Goal: Task Accomplishment & Management: Manage account settings

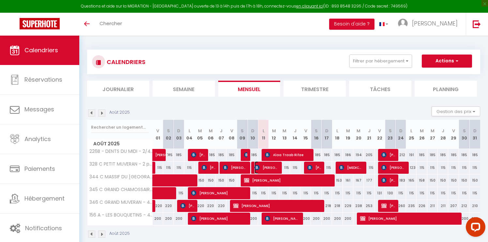
click at [264, 165] on span "[PERSON_NAME]" at bounding box center [266, 167] width 24 height 12
select select "KO"
select select "0"
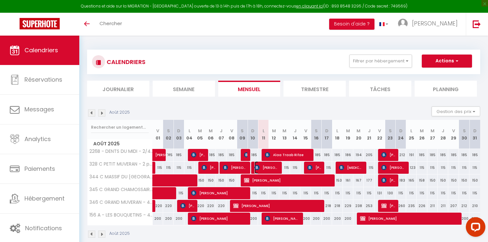
select select "1"
select select
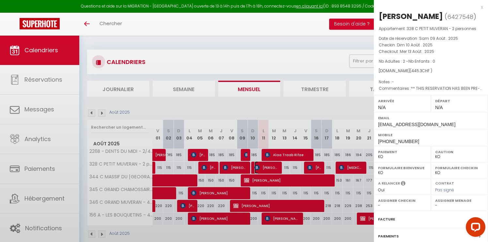
select select "42309"
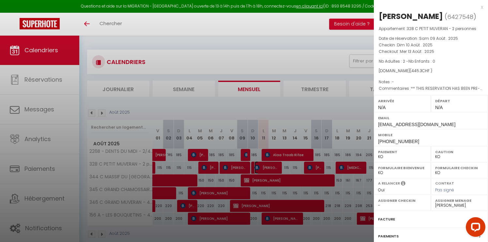
scroll to position [62, 0]
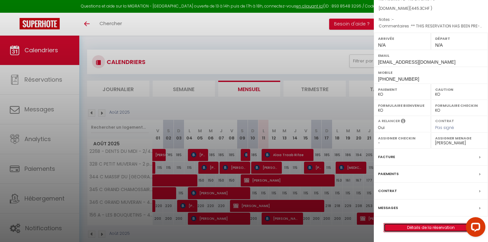
click at [432, 226] on link "Détails de la réservation" at bounding box center [431, 227] width 94 height 8
select select
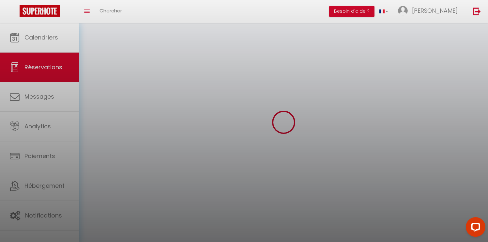
select select
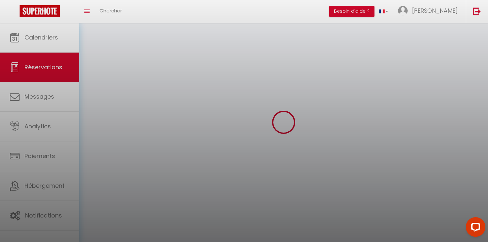
select select
checkbox input "false"
select select
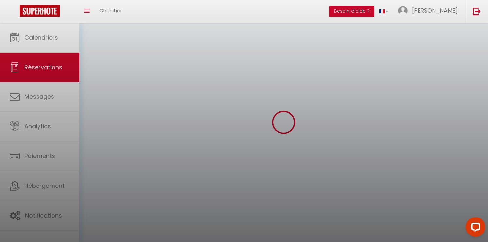
select select
checkbox input "false"
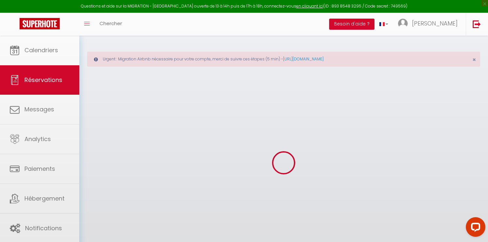
select select
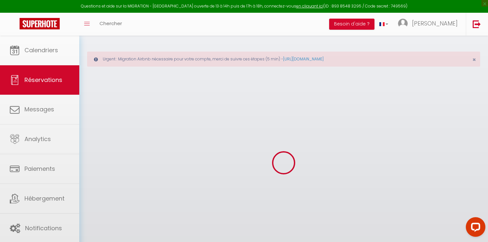
select select
checkbox input "false"
select select
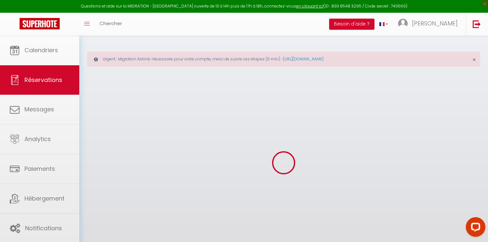
select select
checkbox input "false"
select select
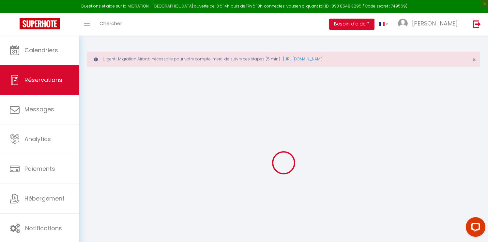
type input "Rahel"
type input "Luttikhuis"
type input "[EMAIL_ADDRESS][DOMAIN_NAME]"
type input "[PHONE_NUMBER]"
type input "8998"
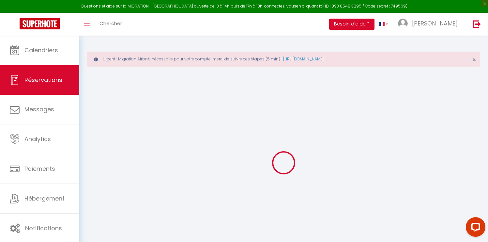
type input "[STREET_ADDRESS]"
type input "Hedingen"
select select "CH"
type input "66.8"
type input "7.12"
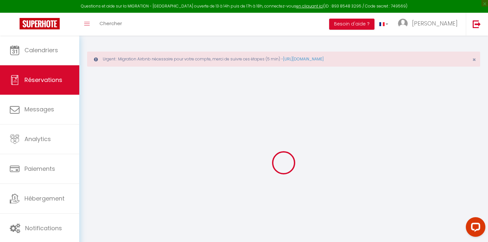
select select "56313"
select select "2"
select select
type input "2"
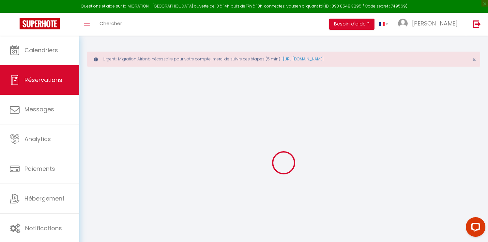
select select "10"
select select
type input "375.3"
checkbox input "false"
type input "445.3"
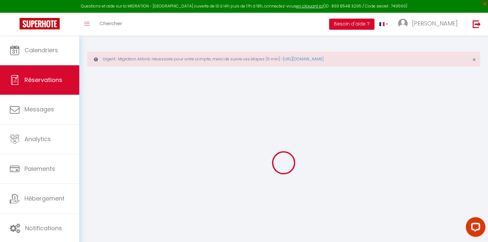
select select "2"
type input "0"
select select
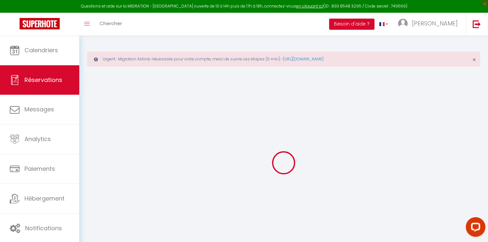
select select
select select "14"
checkbox input "false"
select select
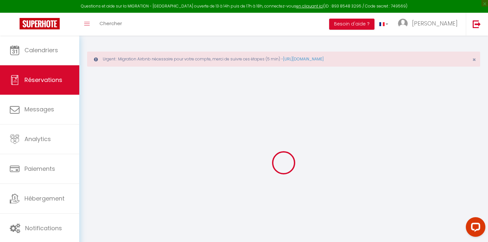
checkbox input "false"
select select
checkbox input "false"
type textarea "** THIS RESERVATION HAS BEEN PRE-PAID ** You have a booker that would like free…"
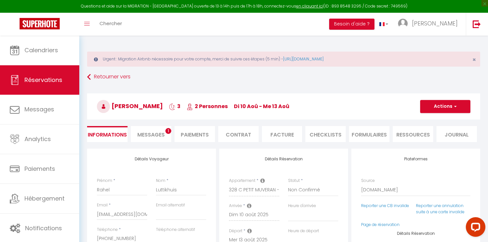
type input "70"
select select
checkbox input "false"
select select
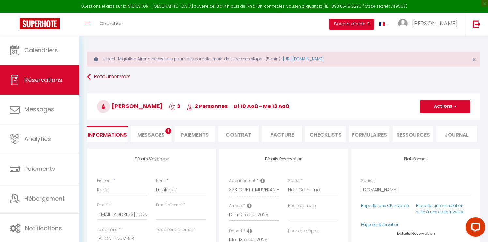
select select
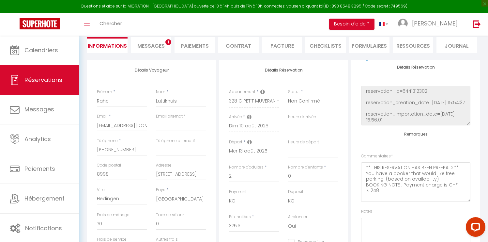
scroll to position [79, 0]
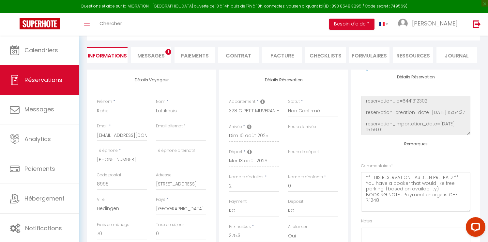
click at [150, 52] on span "Messages" at bounding box center [150, 55] width 27 height 7
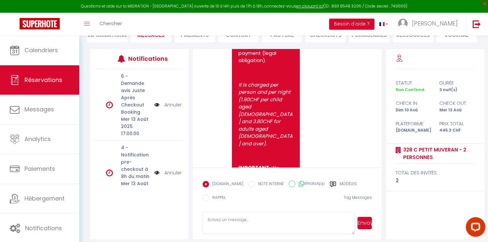
scroll to position [105, 0]
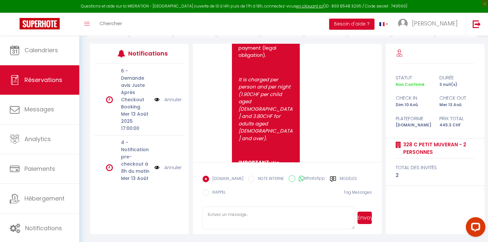
click at [309, 178] on label "WhatsApp" at bounding box center [310, 178] width 30 height 7
click at [295, 178] on input "WhatsApp" at bounding box center [291, 178] width 7 height 7
radio input "true"
radio input "false"
click at [339, 178] on label "Modèles" at bounding box center [347, 179] width 17 height 8
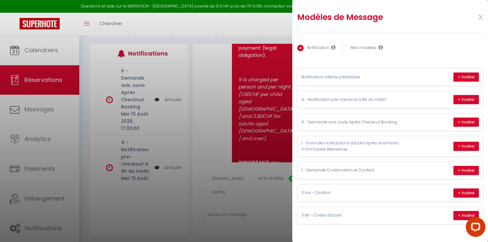
click at [370, 46] on label "Mes modèles" at bounding box center [361, 48] width 29 height 7
click at [347, 46] on input "Mes modèles" at bounding box center [343, 48] width 7 height 7
radio input "true"
radio input "false"
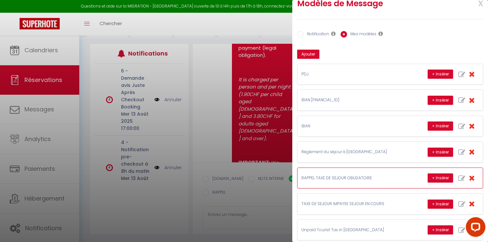
scroll to position [22, 0]
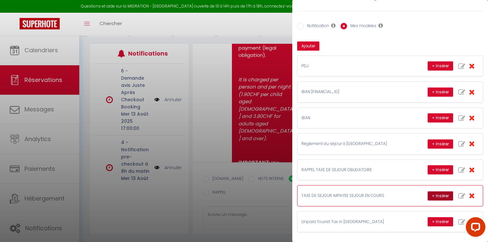
click at [443, 194] on button "+ Insérer" at bounding box center [439, 195] width 25 height 9
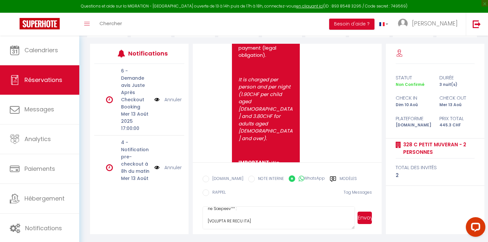
scroll to position [78, 0]
drag, startPoint x: 248, startPoint y: 221, endPoint x: 188, endPoint y: 223, distance: 60.0
click at [188, 223] on div "Note Sms Hello [PERSON_NAME], Thank you for your reservation at [GEOGRAPHIC_DAT…" at bounding box center [286, 139] width 197 height 190
paste textarea "[URL][DOMAIN_NAME]"
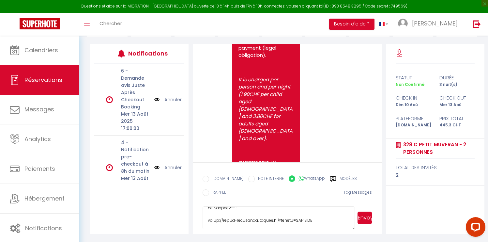
type textarea "Loremip, Dolo sitametc adi elit seddoe te incididu utlabo. Etdo magn aliquaen a…"
click at [366, 217] on button "Envoyer" at bounding box center [364, 217] width 14 height 12
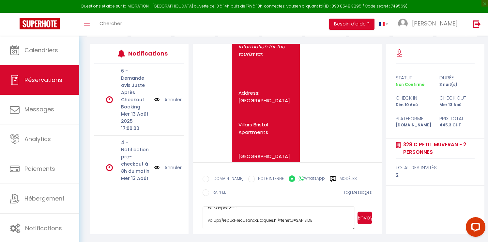
scroll to position [1068, 0]
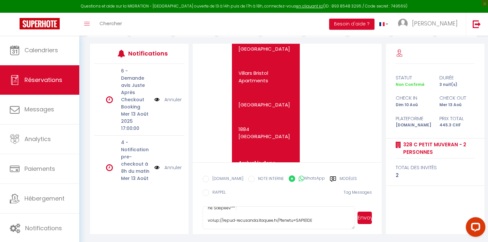
click at [205, 178] on input "EMAIL" at bounding box center [205, 178] width 7 height 7
radio input "true"
radio input "false"
click at [342, 176] on label "Modèles" at bounding box center [347, 179] width 17 height 8
radio input "true"
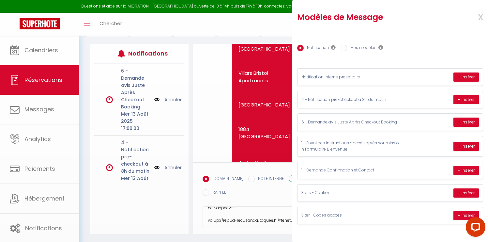
scroll to position [0, 0]
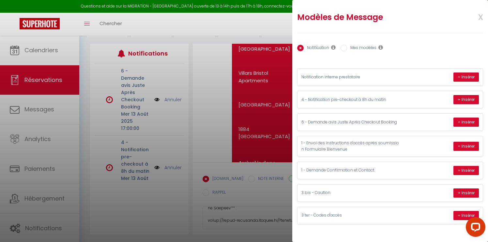
click at [368, 46] on label "Mes modèles" at bounding box center [361, 48] width 29 height 7
click at [347, 46] on input "Mes modèles" at bounding box center [343, 48] width 7 height 7
radio input "true"
radio input "false"
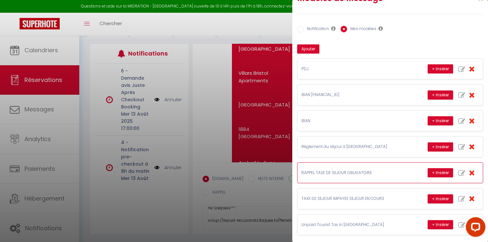
scroll to position [22, 0]
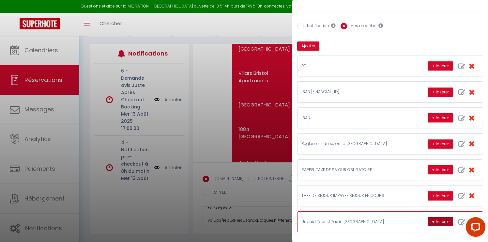
click at [443, 220] on button "+ Insérer" at bounding box center [439, 221] width 25 height 9
type textarea "Loremip, Dolo sitametc adi elit seddoe te incididu utlabo. Etdo magn aliquaen a…"
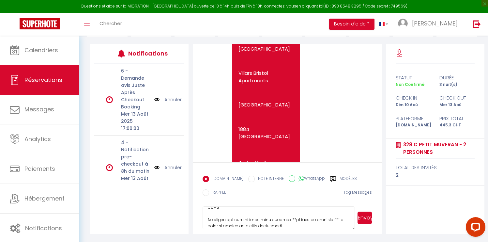
scroll to position [332, 0]
drag, startPoint x: 205, startPoint y: 214, endPoint x: 356, endPoint y: 237, distance: 152.3
click at [356, 237] on div "Urgent : Migration Airbnb nécessaire pour votre compte, merci de suivre ces éta…" at bounding box center [283, 86] width 408 height 311
click at [339, 177] on label "Modèles" at bounding box center [347, 179] width 17 height 8
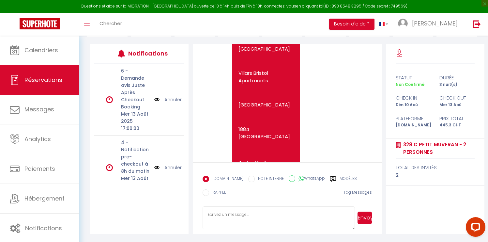
radio input "true"
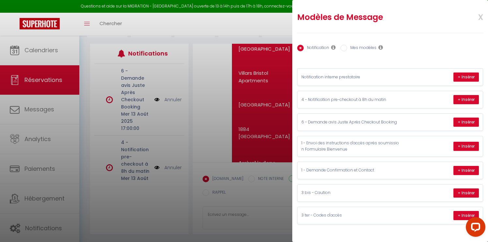
click at [364, 45] on label "Mes modèles" at bounding box center [361, 48] width 29 height 7
click at [347, 45] on input "Mes modèles" at bounding box center [343, 48] width 7 height 7
radio input "true"
radio input "false"
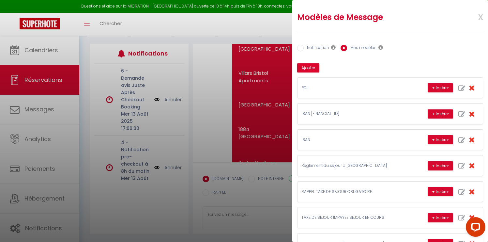
scroll to position [22, 0]
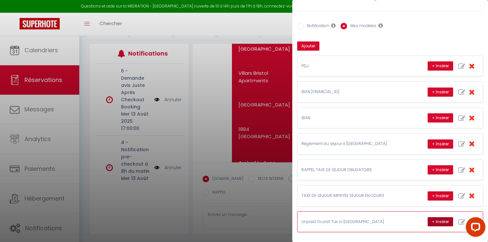
click at [441, 219] on button "+ Insérer" at bounding box center [439, 221] width 25 height 9
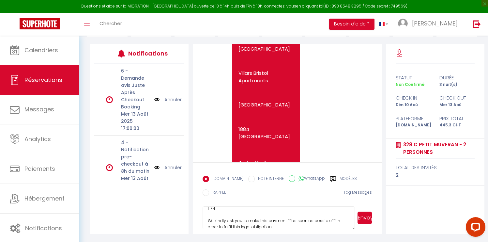
scroll to position [93, 0]
drag, startPoint x: 217, startPoint y: 214, endPoint x: 189, endPoint y: 213, distance: 28.4
click at [189, 213] on div "Note Sms Hello [PERSON_NAME], Thank you for your reservation at [GEOGRAPHIC_DAT…" at bounding box center [286, 139] width 197 height 190
paste textarea "[URL][DOMAIN_NAME]"
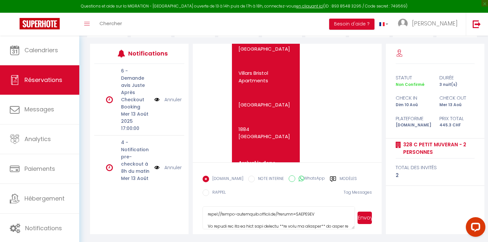
type textarea "Lorem, Ip dolo sit ame consecte adip elit. Se doe tempori ut lab etdolor mag al…"
click at [366, 215] on button "Envoyer" at bounding box center [364, 217] width 14 height 12
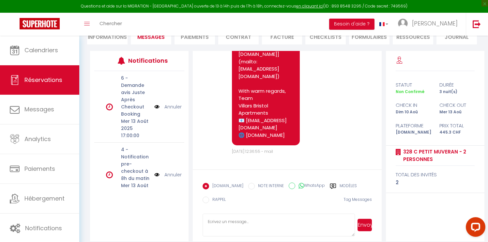
scroll to position [105, 0]
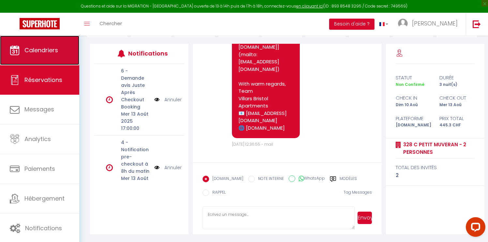
click at [37, 53] on span "Calendriers" at bounding box center [41, 50] width 34 height 8
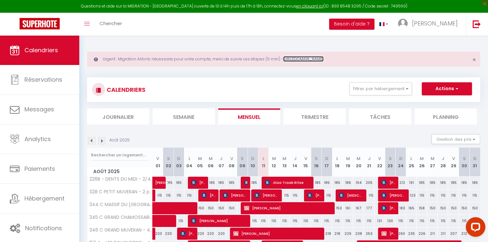
click at [313, 59] on link "[URL][DOMAIN_NAME]" at bounding box center [303, 59] width 40 height 6
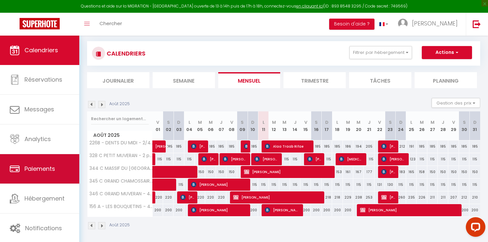
scroll to position [38, 0]
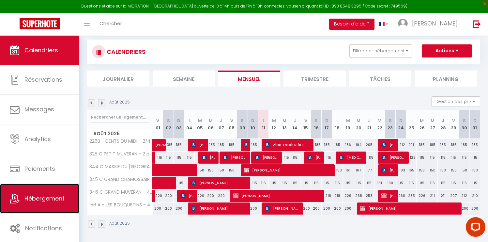
click at [31, 202] on span "Hébergement" at bounding box center [44, 198] width 40 height 8
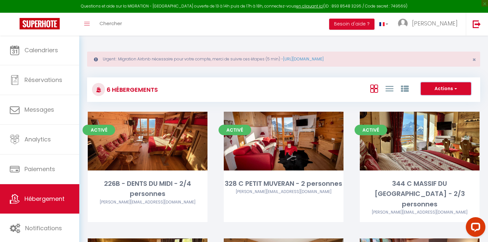
click at [456, 87] on span "button" at bounding box center [455, 88] width 4 height 7
click at [388, 88] on icon at bounding box center [389, 88] width 8 height 8
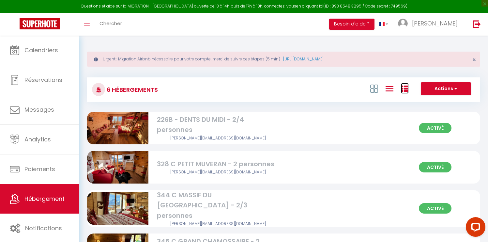
click at [405, 88] on icon at bounding box center [405, 89] width 8 height 8
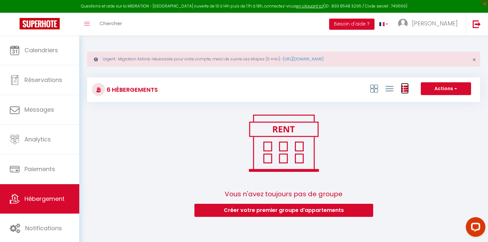
scroll to position [8, 0]
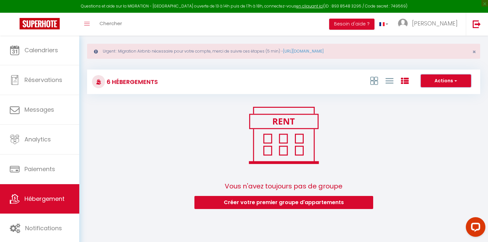
click at [456, 80] on span "button" at bounding box center [455, 80] width 4 height 7
click at [373, 80] on icon at bounding box center [374, 81] width 8 height 8
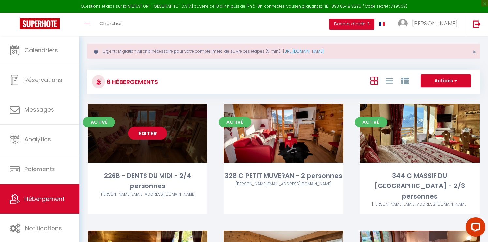
click at [143, 134] on link "Editer" at bounding box center [147, 132] width 39 height 13
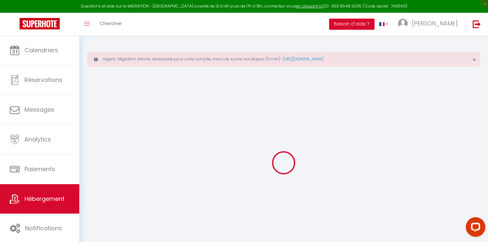
type input "226B - DENTS DU MIDI - 2/4 personnes"
type input "[PERSON_NAME]"
type input "Magnenat"
type input "Chemin de la Criblette 7"
type input "1091"
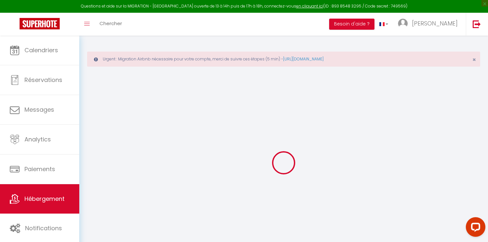
type input "Grandvaux"
type input "190"
type input "10"
type input "90"
type input "300"
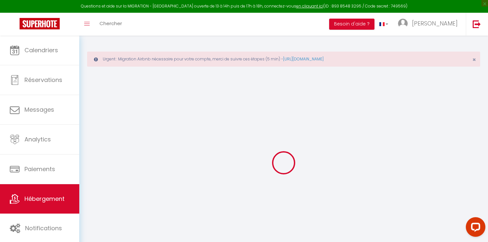
type input "8.1"
select select
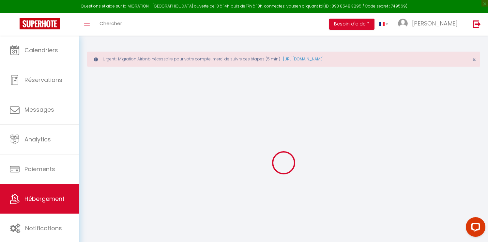
select select
type input "[GEOGRAPHIC_DATA]"
type input "1884"
type input "[GEOGRAPHIC_DATA]"
select select "208"
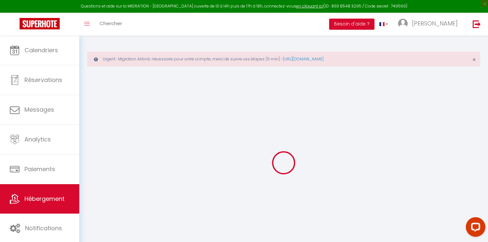
type input "[EMAIL_ADDRESS][DOMAIN_NAME]"
select select "11463"
checkbox input "false"
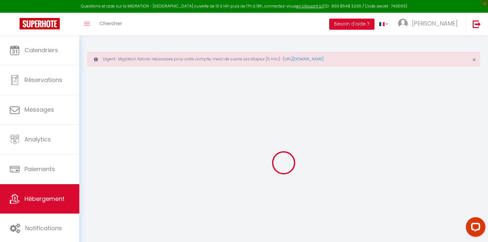
checkbox input "false"
select select "94"
type input "0"
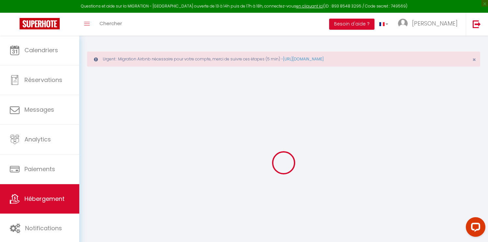
type input "0"
select select
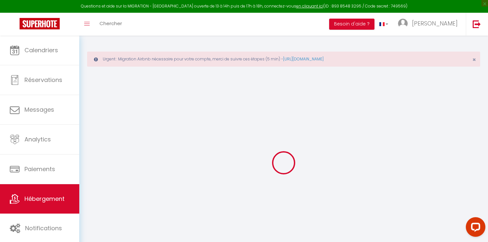
select select
checkbox input "false"
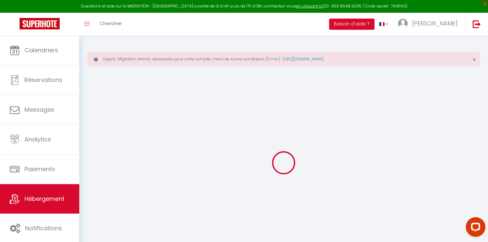
select select
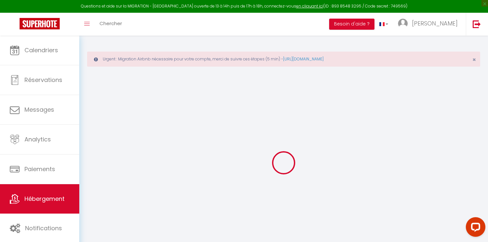
checkbox input "false"
select select "42309"
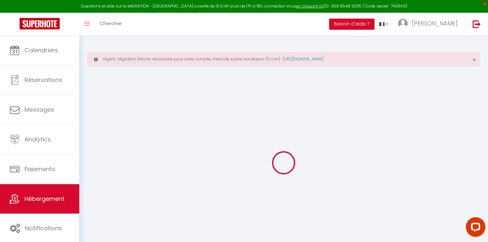
checkbox input "false"
select select "15:30"
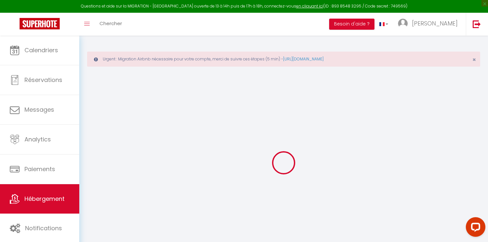
select select "23:45"
select select "11:00"
select select "15"
select select "120"
checkbox input "false"
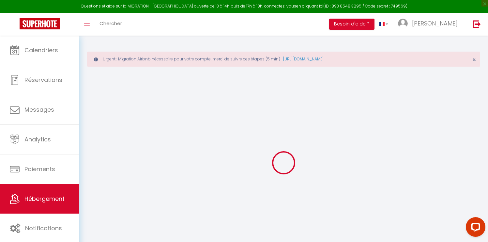
checkbox input "false"
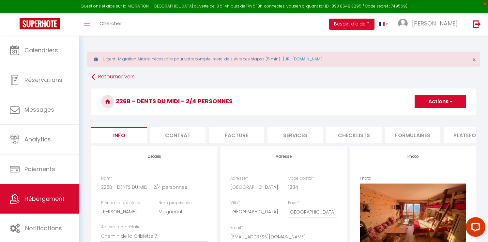
scroll to position [0, 0]
click at [458, 128] on li "Plateformes" at bounding box center [470, 134] width 55 height 16
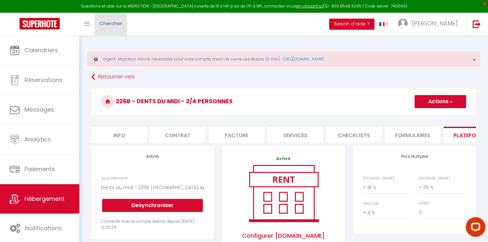
click at [116, 16] on link "Chercher" at bounding box center [111, 24] width 32 height 23
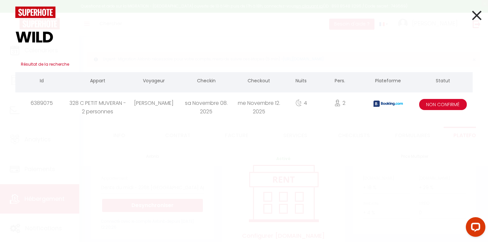
type input "WILD"
click at [205, 104] on div "sa Novembre 08. 2025" at bounding box center [206, 102] width 52 height 21
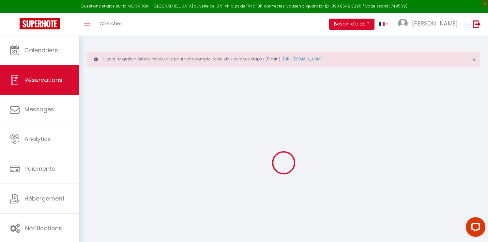
type input "[PERSON_NAME]"
type input "[EMAIL_ADDRESS][DOMAIN_NAME]"
type input "[PHONE_NUMBER]"
type input "BR2 0RU"
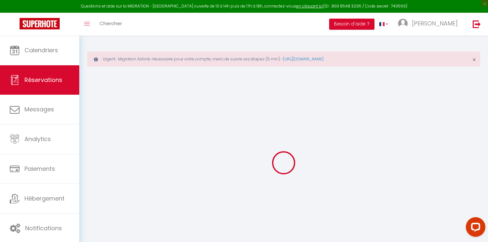
type input "[STREET_ADDRESS]"
type input "[PERSON_NAME]"
select select "GB"
type input "86.1"
type input "9.18"
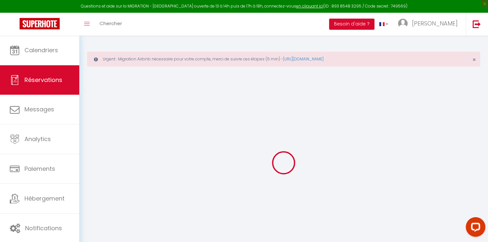
select select "56313"
select select "2"
select select
type input "2"
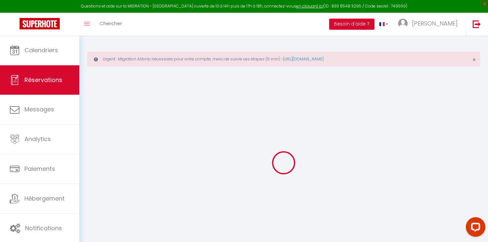
select select "10"
select select
type input "504"
checkbox input "false"
type input "574"
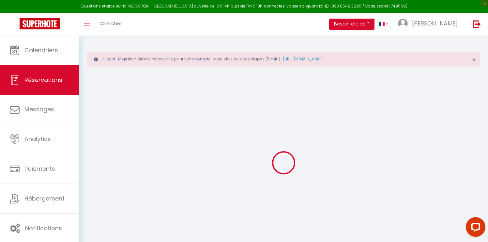
select select "2"
type input "0"
select select
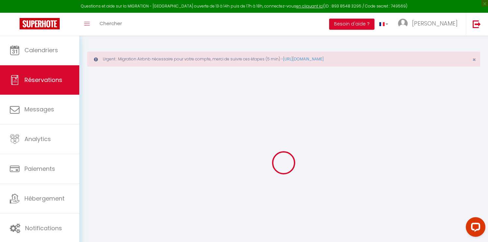
select select
select select "14"
checkbox input "false"
select select
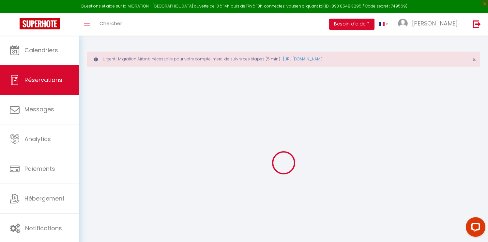
checkbox input "false"
select select
checkbox input "false"
select select
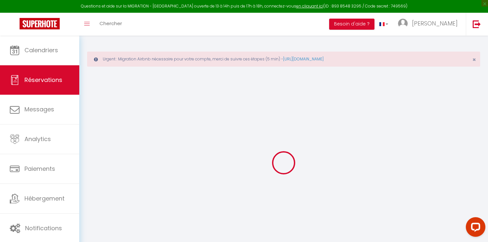
select select
checkbox input "false"
type textarea "** THIS RESERVATION HAS BEEN PRE-PAID ** Genius Free Room Upgrade booking to at…"
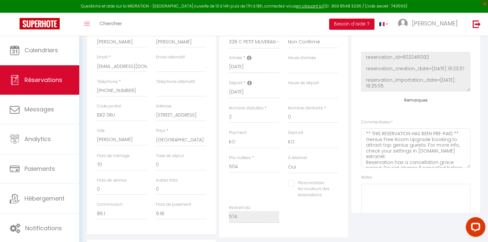
scroll to position [23, 0]
click at [166, 94] on input "Téléphone alternatif" at bounding box center [181, 91] width 50 height 12
paste input "[EMAIL_ADDRESS][DOMAIN_NAME]"
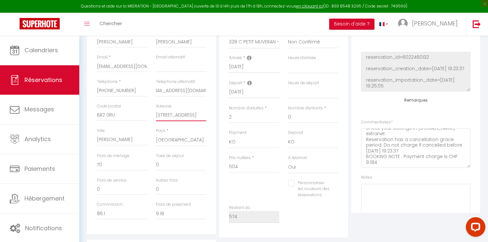
scroll to position [0, 0]
click at [202, 114] on div "Adresse [STREET_ADDRESS]" at bounding box center [181, 112] width 50 height 18
click at [377, 189] on textarea at bounding box center [415, 203] width 109 height 39
paste textarea "[EMAIL_ADDRESS][DOMAIN_NAME]"
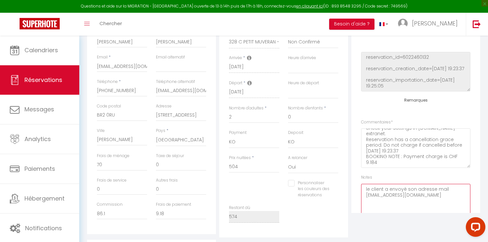
paste textarea "[PHONE_NUMBER]"
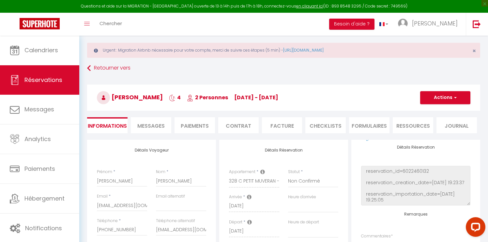
scroll to position [1, 0]
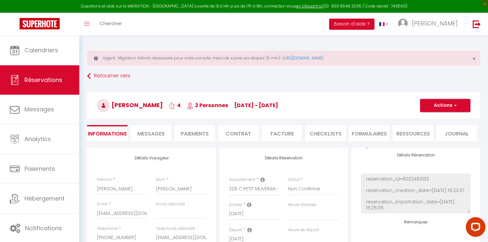
click at [455, 103] on span "button" at bounding box center [454, 105] width 4 height 6
click at [436, 118] on link "Enregistrer" at bounding box center [439, 119] width 52 height 8
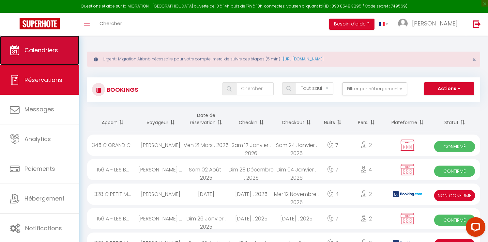
click at [41, 48] on span "Calendriers" at bounding box center [41, 50] width 34 height 8
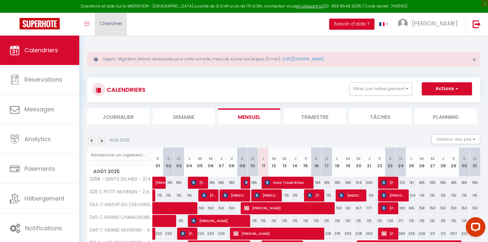
click at [113, 25] on span "Chercher" at bounding box center [110, 23] width 22 height 7
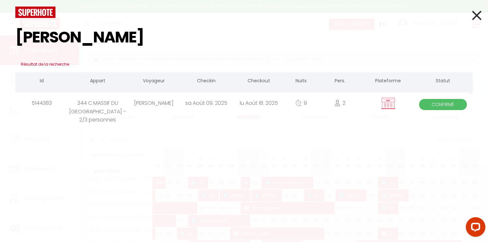
click at [116, 101] on div "344 C MASSIF DU [GEOGRAPHIC_DATA] - 2/3 personnes" at bounding box center [97, 102] width 59 height 21
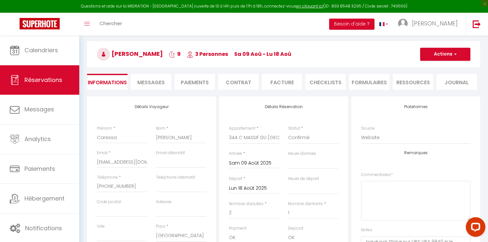
scroll to position [49, 0]
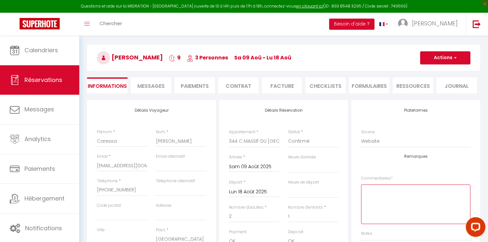
click at [375, 192] on textarea at bounding box center [415, 203] width 109 height 39
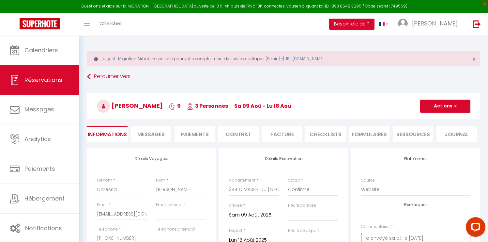
scroll to position [0, 0]
click at [454, 104] on span "button" at bounding box center [454, 106] width 4 height 6
click at [427, 122] on link "Enregistrer" at bounding box center [439, 120] width 52 height 8
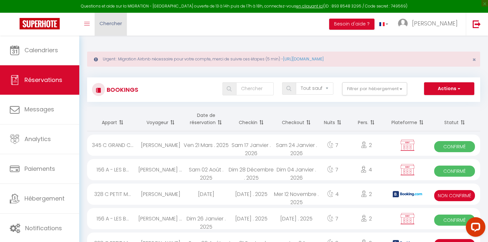
click at [112, 17] on link "Chercher" at bounding box center [111, 24] width 32 height 23
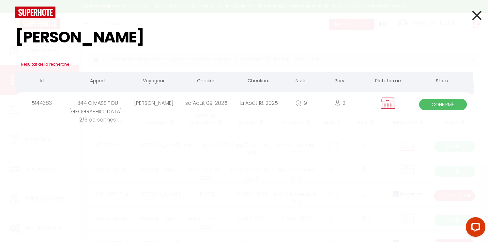
click at [109, 99] on div "344 C MASSIF DU [GEOGRAPHIC_DATA] - 2/3 personnes" at bounding box center [97, 102] width 59 height 21
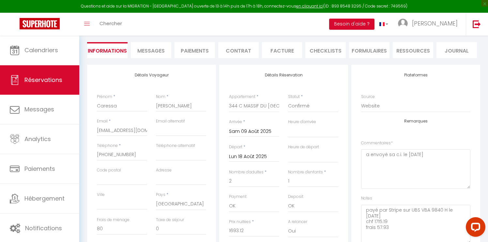
scroll to position [84, 0]
click at [430, 154] on textarea "a envoyé sa c.i. le [DATE]" at bounding box center [415, 168] width 109 height 39
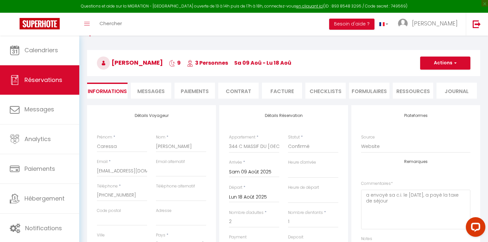
scroll to position [0, 0]
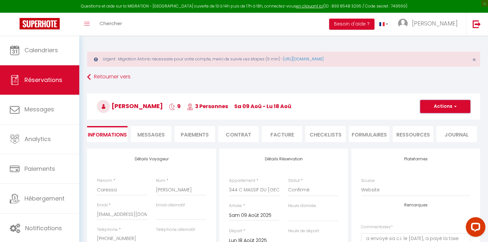
click at [446, 103] on button "Actions" at bounding box center [445, 106] width 50 height 13
click at [436, 117] on link "Enregistrer" at bounding box center [439, 120] width 52 height 8
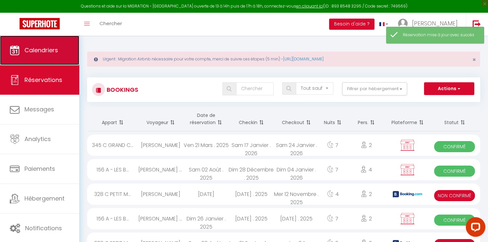
click at [34, 47] on span "Calendriers" at bounding box center [41, 50] width 34 height 8
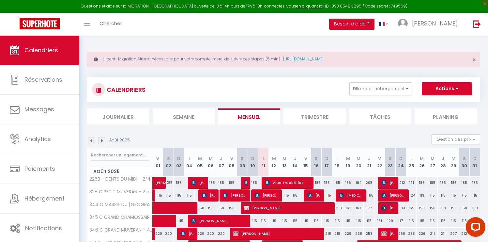
click at [134, 23] on div "Toggle menubar Chercher BUTTON Besoin d'aide ? [PERSON_NAME] Paramètres Équipe" at bounding box center [265, 24] width 436 height 23
click at [116, 22] on span "Chercher" at bounding box center [110, 23] width 22 height 7
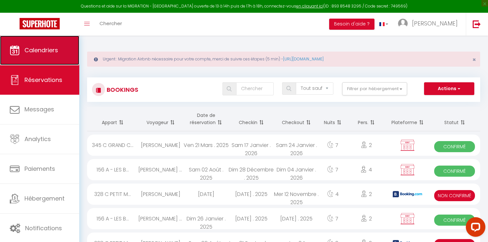
click at [41, 48] on span "Calendriers" at bounding box center [41, 50] width 34 height 8
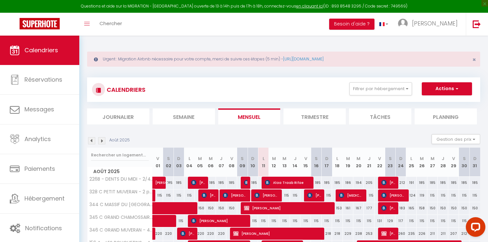
click at [91, 140] on img at bounding box center [91, 140] width 7 height 7
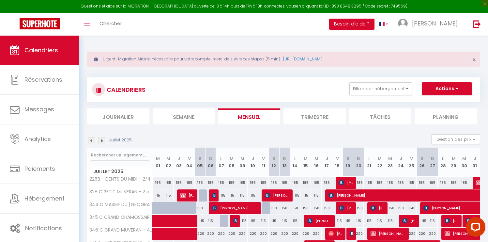
click at [91, 140] on img at bounding box center [91, 140] width 7 height 7
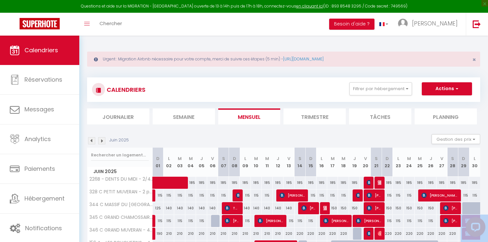
click at [91, 140] on img at bounding box center [91, 140] width 7 height 7
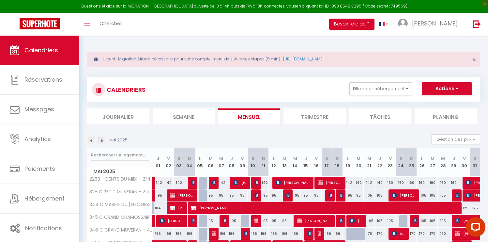
click at [296, 16] on div "Toggle menubar Chercher BUTTON Besoin d'aide ? [PERSON_NAME] Paramètres Équipe" at bounding box center [265, 24] width 436 height 23
click at [338, 158] on abbr "D" at bounding box center [336, 158] width 3 height 6
